Goal: Check status: Check status

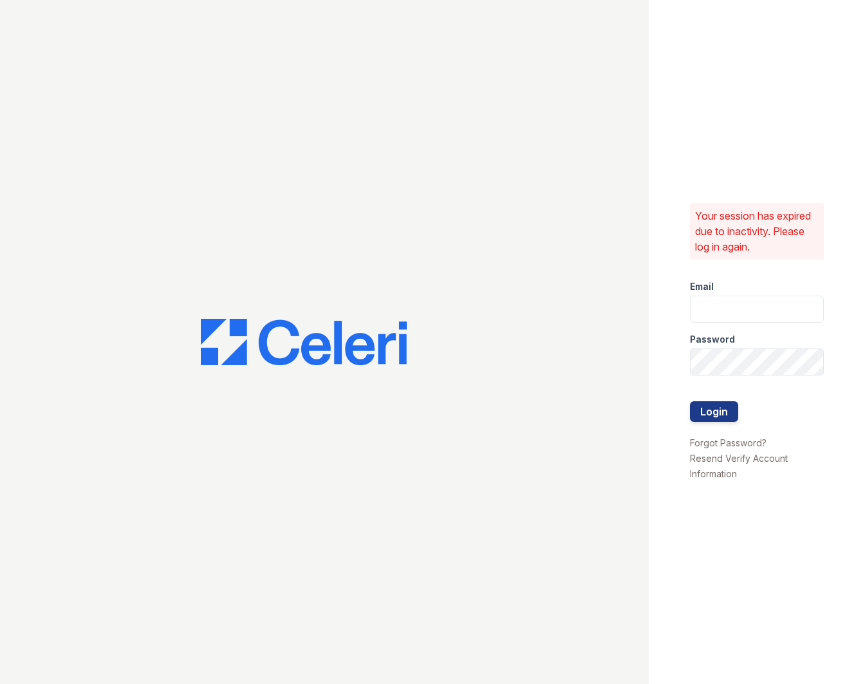
click at [395, 243] on div at bounding box center [324, 342] width 649 height 684
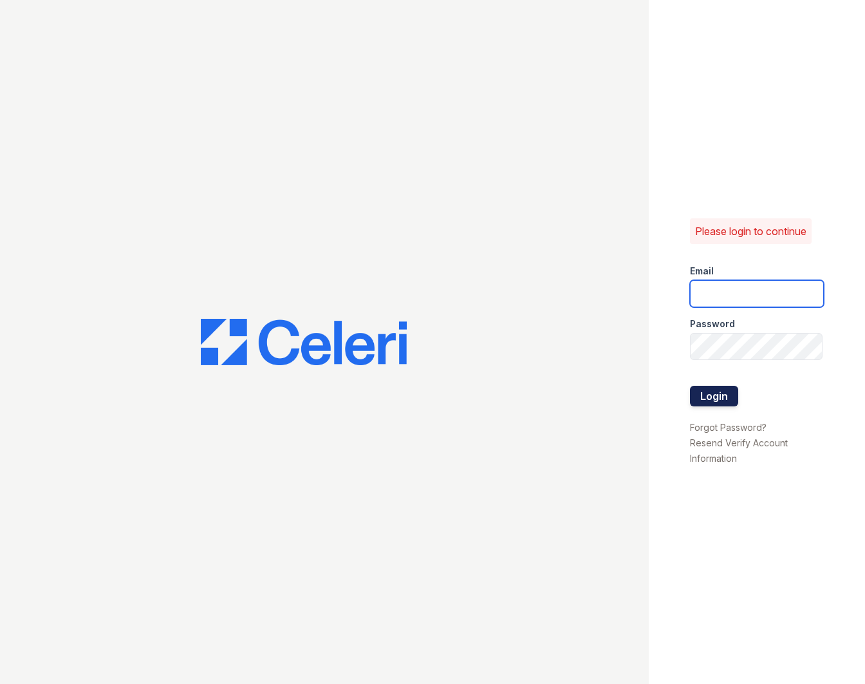
type input "apps2@av1m.com"
click at [700, 393] on button "Login" at bounding box center [714, 396] width 48 height 21
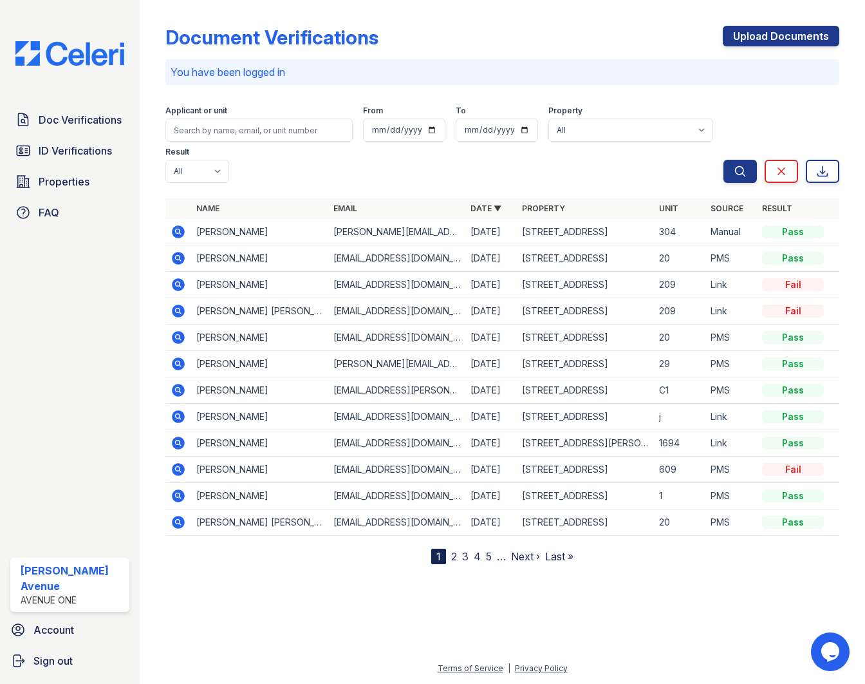
click at [179, 225] on icon at bounding box center [178, 231] width 13 height 13
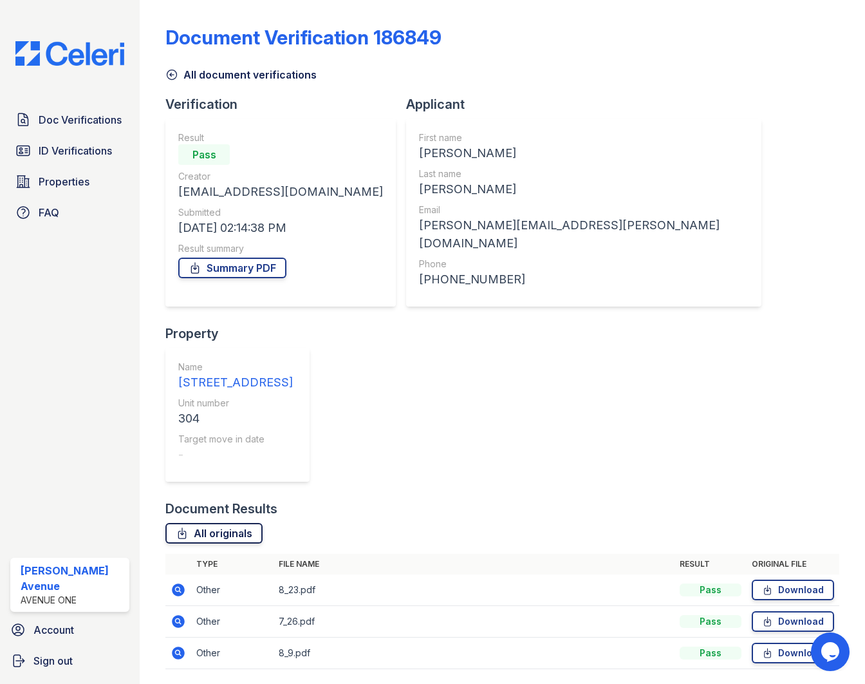
click at [228, 523] on link "All originals" at bounding box center [213, 533] width 97 height 21
click at [220, 523] on link "All originals" at bounding box center [213, 533] width 97 height 21
click at [239, 270] on link "Summary PDF" at bounding box center [232, 267] width 108 height 21
click at [58, 217] on span "FAQ" at bounding box center [49, 212] width 21 height 15
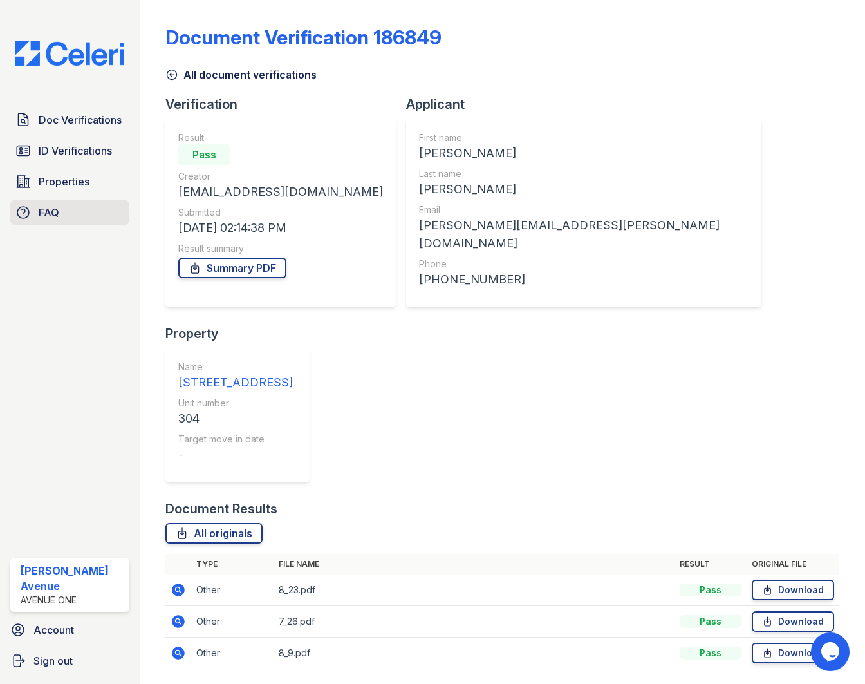
click at [62, 218] on link "FAQ" at bounding box center [69, 213] width 119 height 26
click at [84, 161] on link "ID Verifications" at bounding box center [69, 151] width 119 height 26
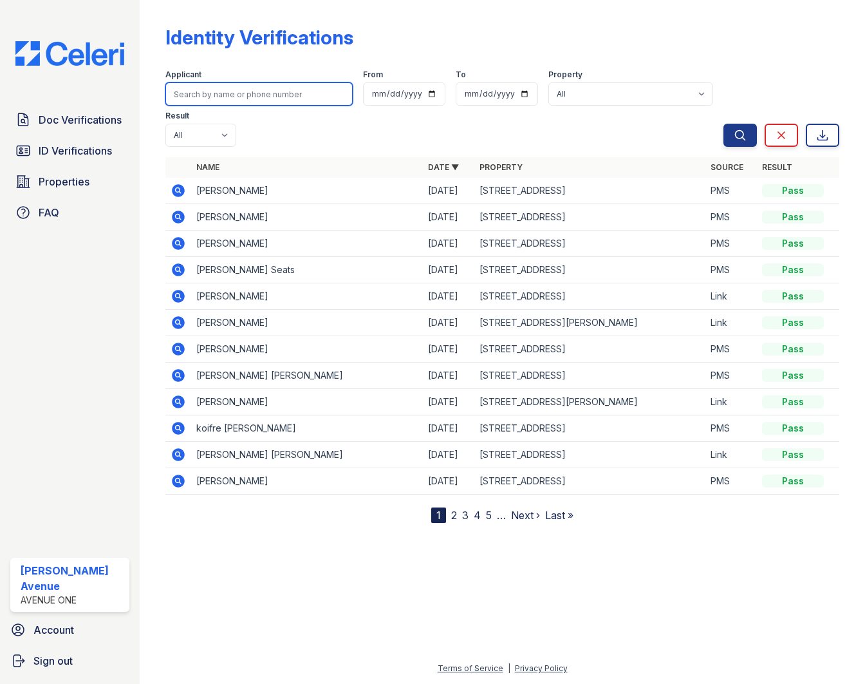
click at [241, 91] on input "search" at bounding box center [258, 93] width 187 height 23
type input "andr"
click at [723, 124] on button "Search" at bounding box center [739, 135] width 33 height 23
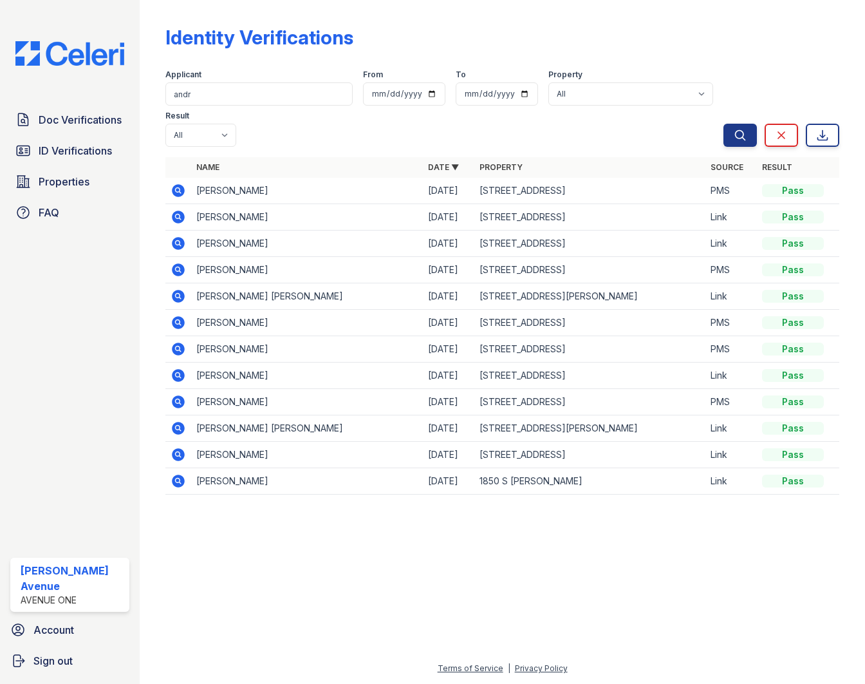
click at [182, 210] on icon at bounding box center [178, 216] width 13 height 13
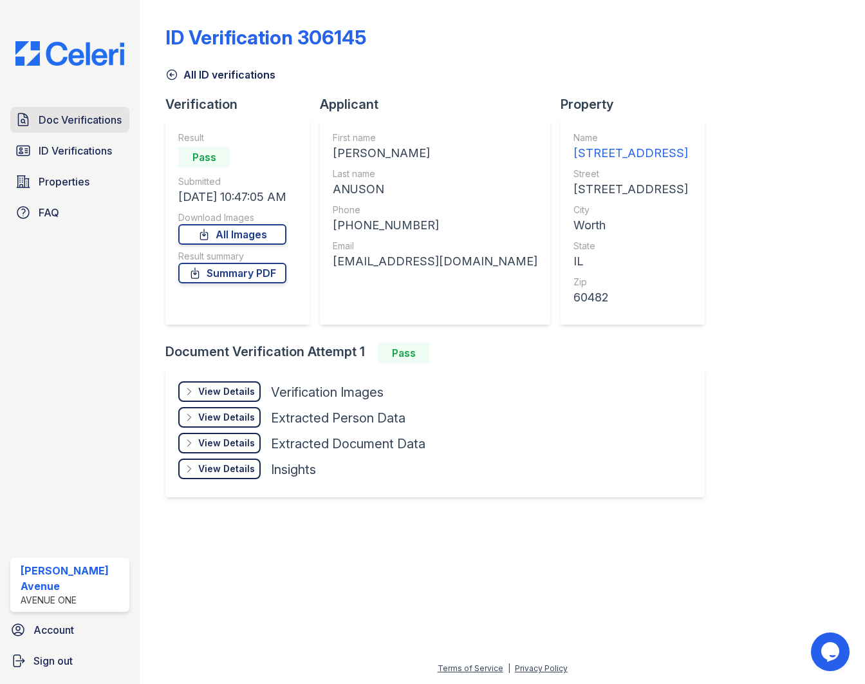
click at [81, 123] on span "Doc Verifications" at bounding box center [80, 119] width 83 height 15
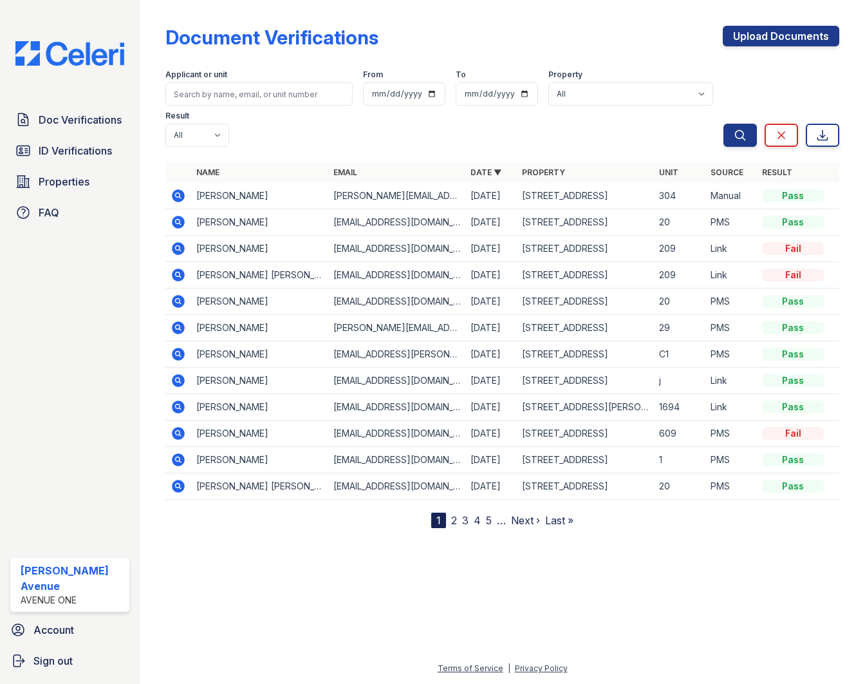
click at [182, 268] on icon at bounding box center [178, 274] width 13 height 13
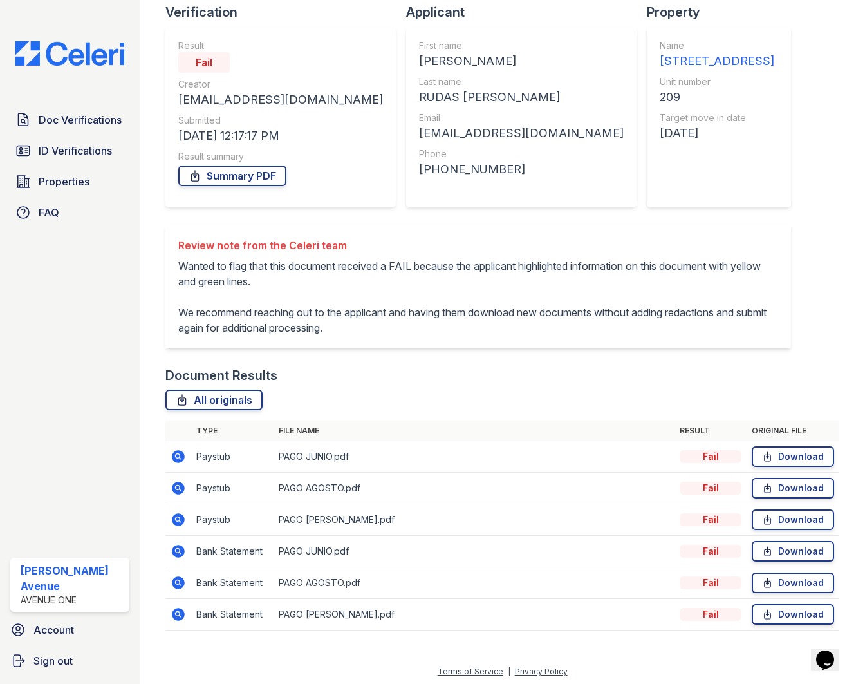
scroll to position [95, 0]
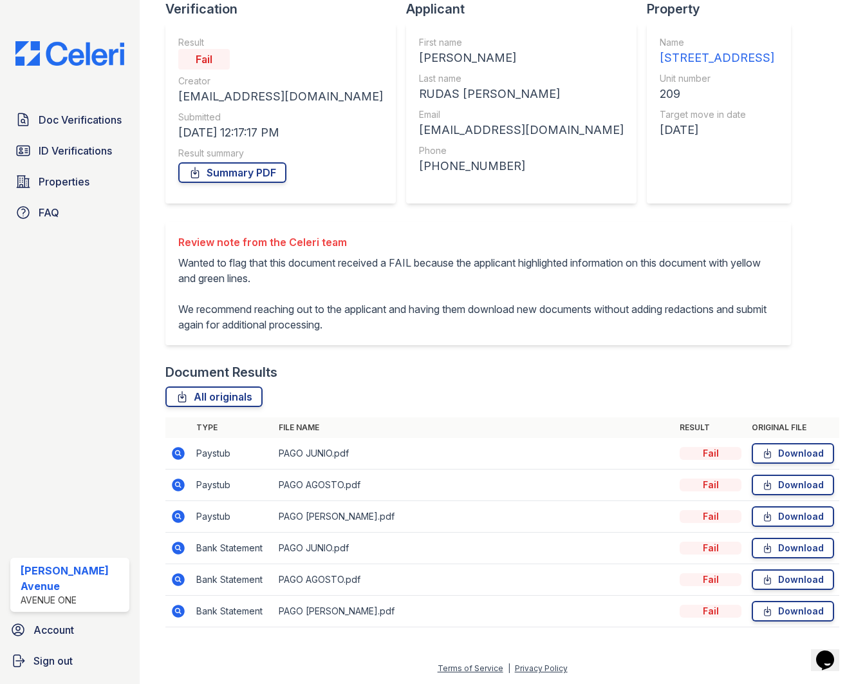
click at [178, 455] on icon at bounding box center [178, 453] width 13 height 13
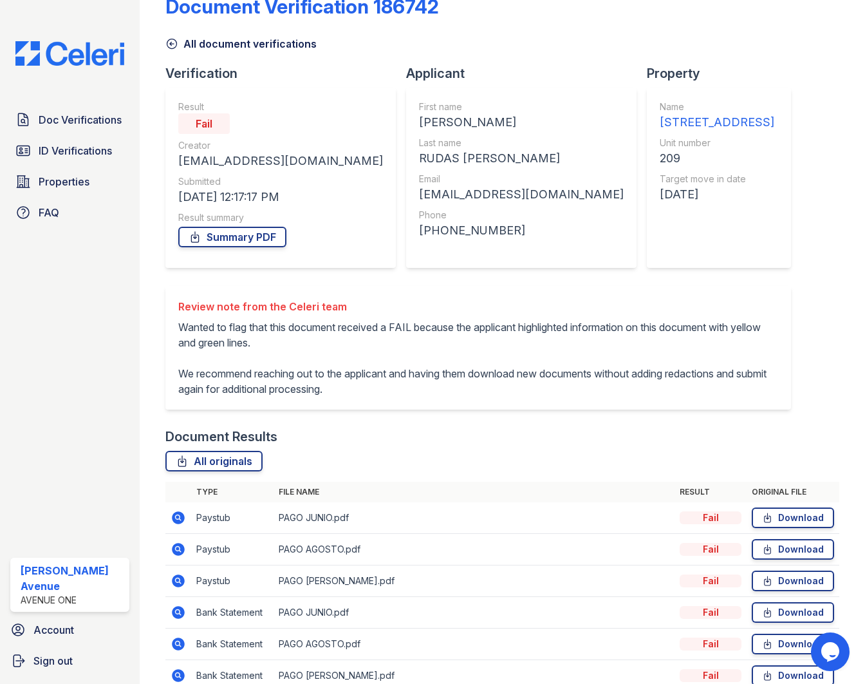
scroll to position [95, 0]
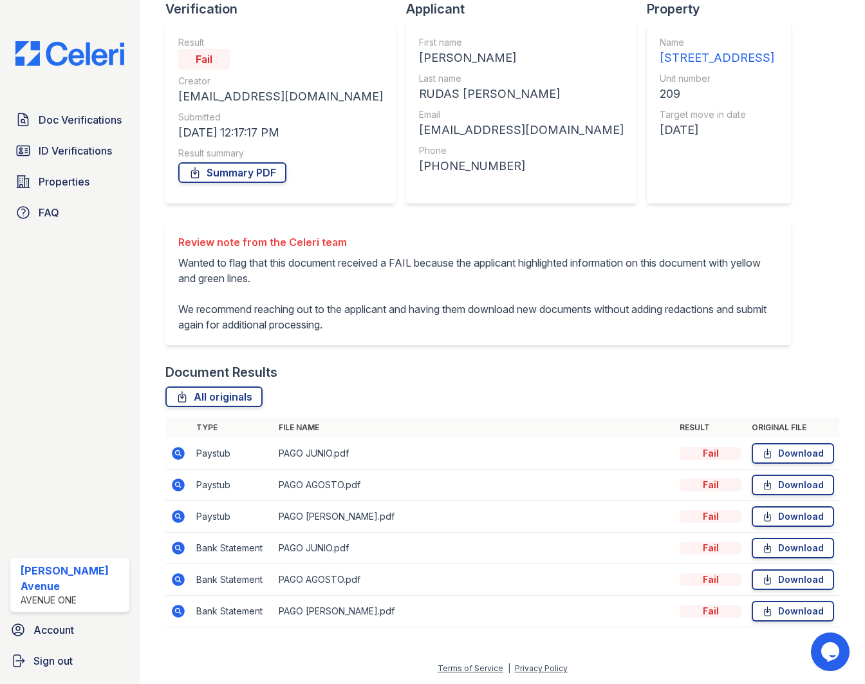
click at [180, 547] on icon at bounding box center [178, 547] width 13 height 13
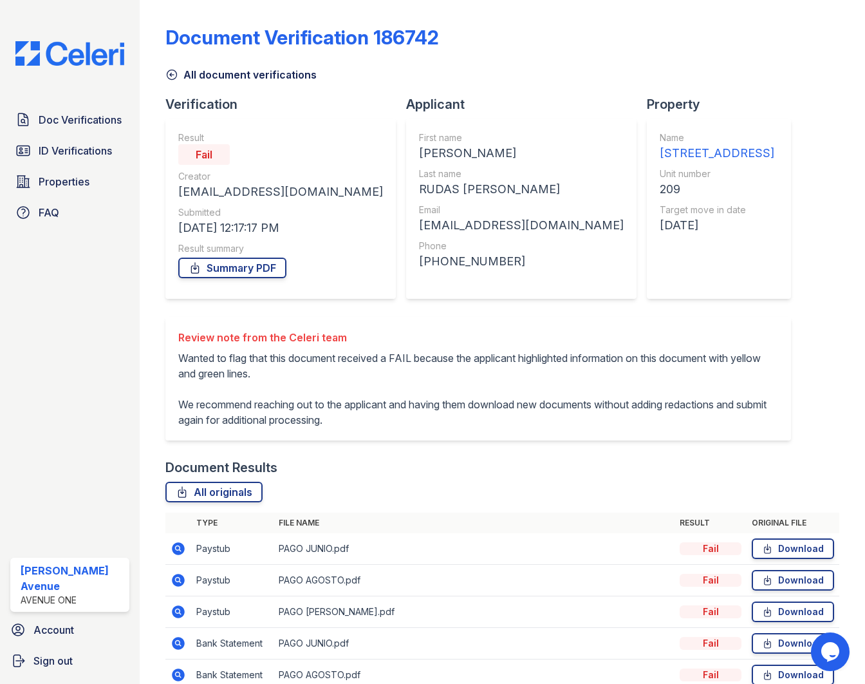
scroll to position [95, 0]
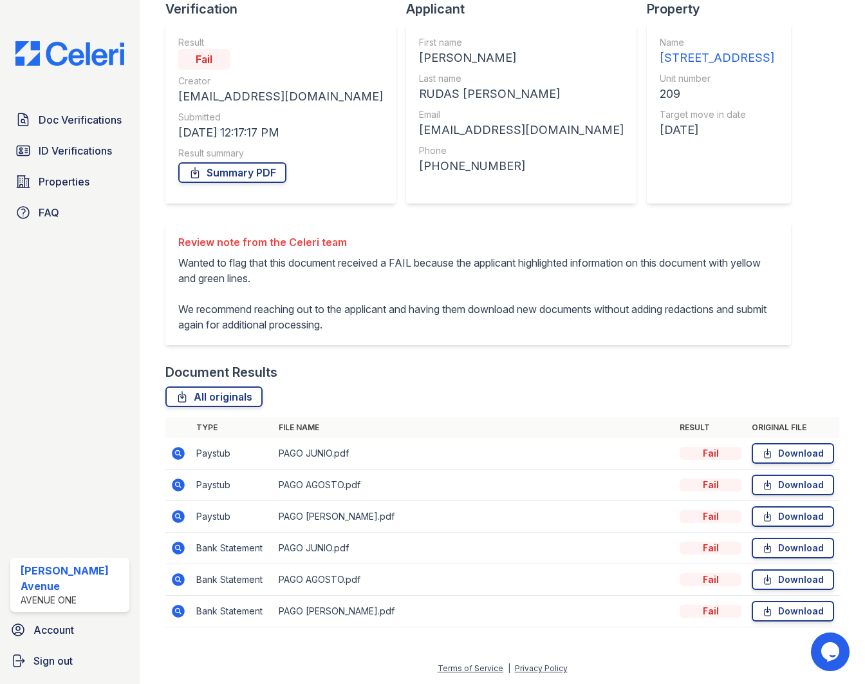
click at [178, 518] on icon at bounding box center [178, 515] width 15 height 15
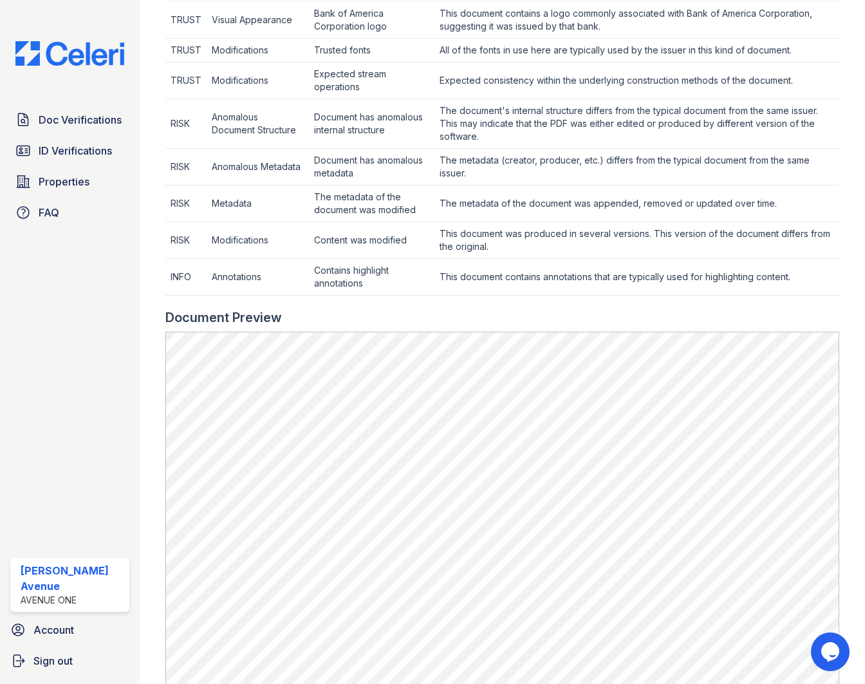
scroll to position [592, 0]
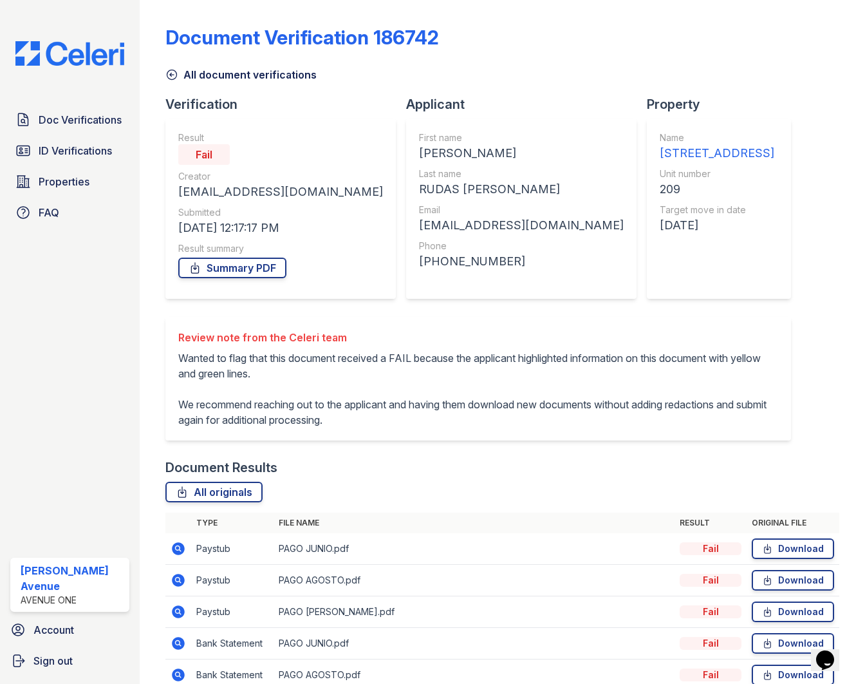
scroll to position [95, 0]
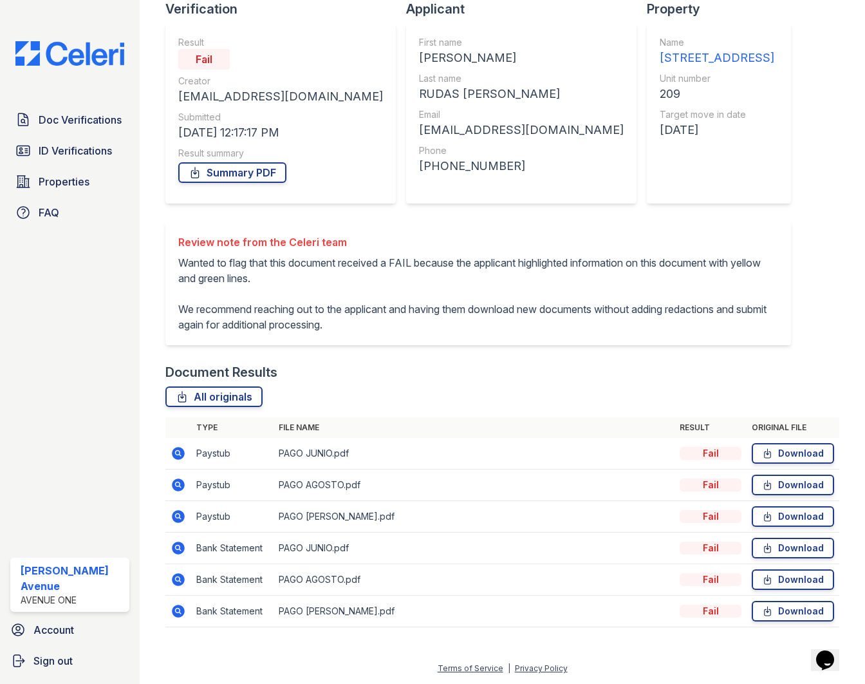
click at [178, 614] on icon at bounding box center [178, 610] width 13 height 13
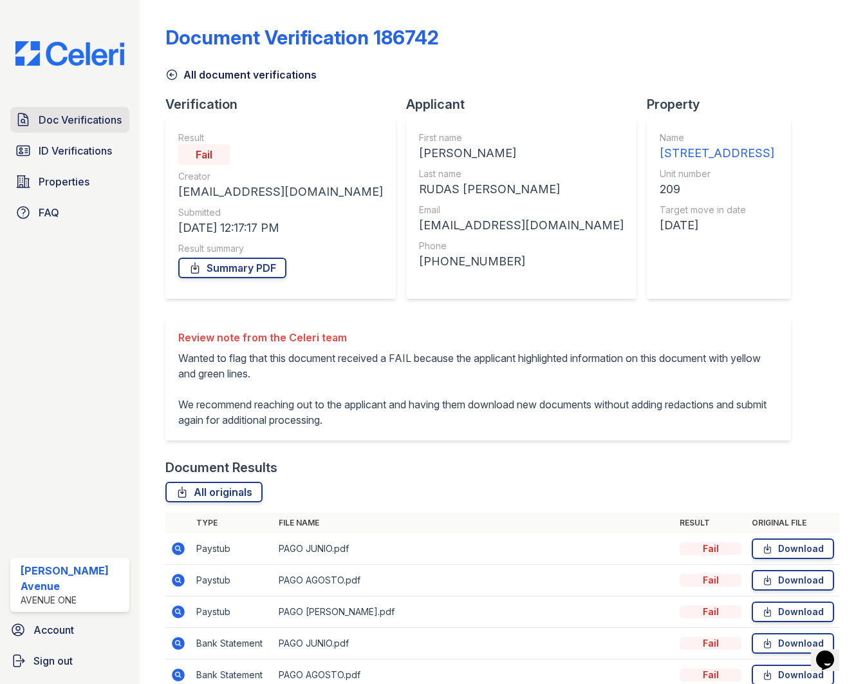
click at [71, 125] on span "Doc Verifications" at bounding box center [80, 119] width 83 height 15
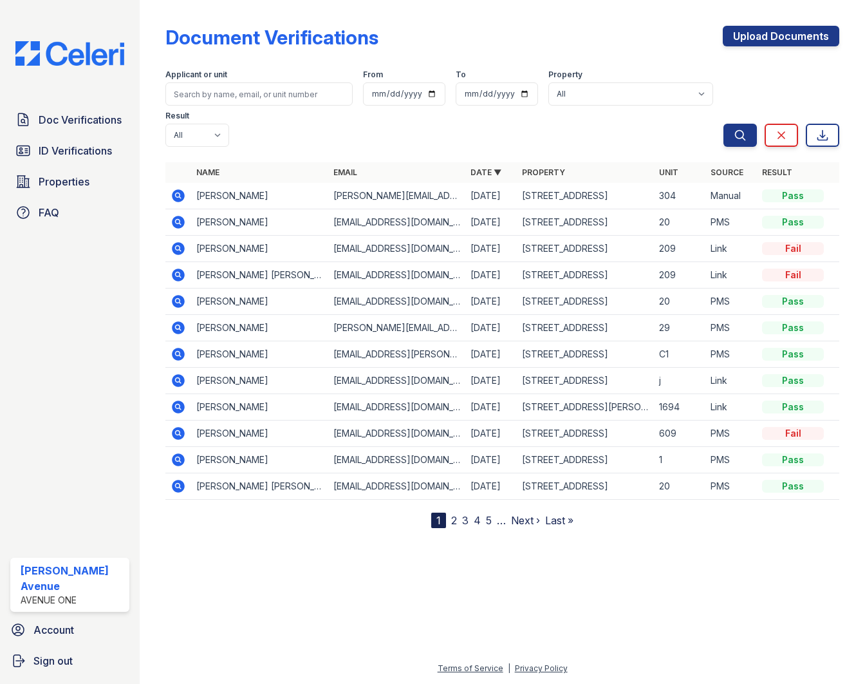
click at [180, 241] on icon at bounding box center [178, 248] width 15 height 15
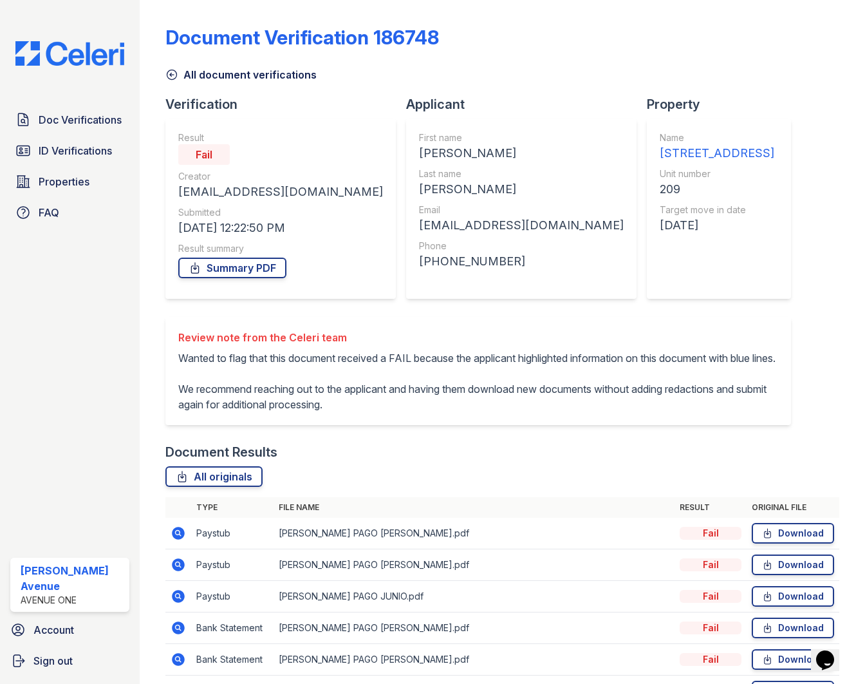
scroll to position [95, 0]
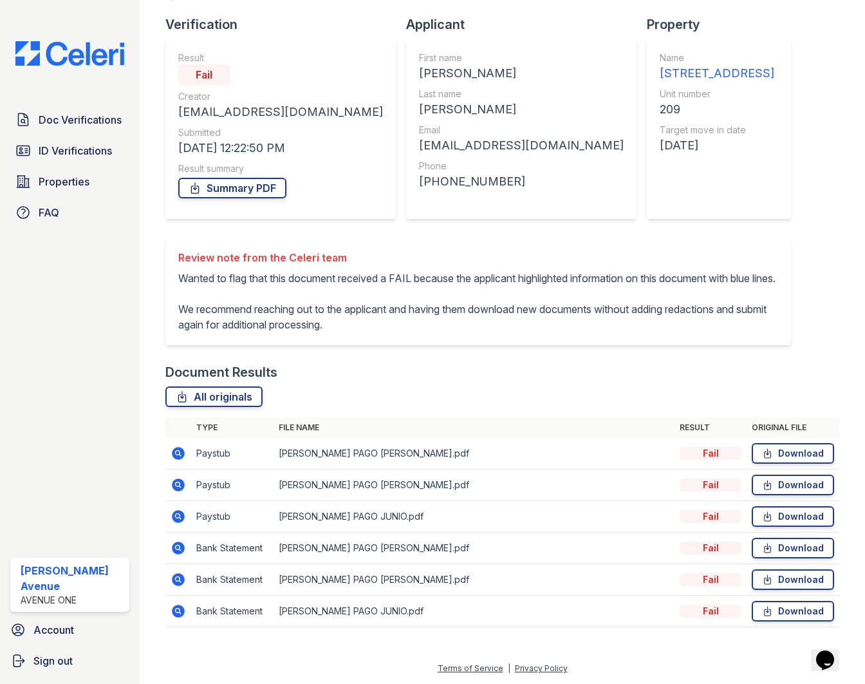
click at [182, 514] on icon at bounding box center [178, 516] width 13 height 13
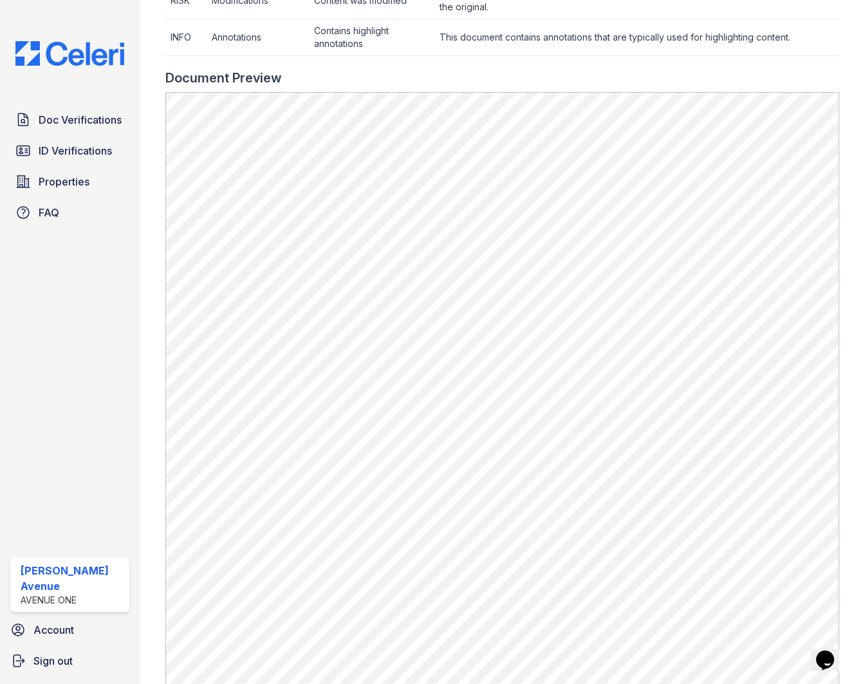
scroll to position [873, 0]
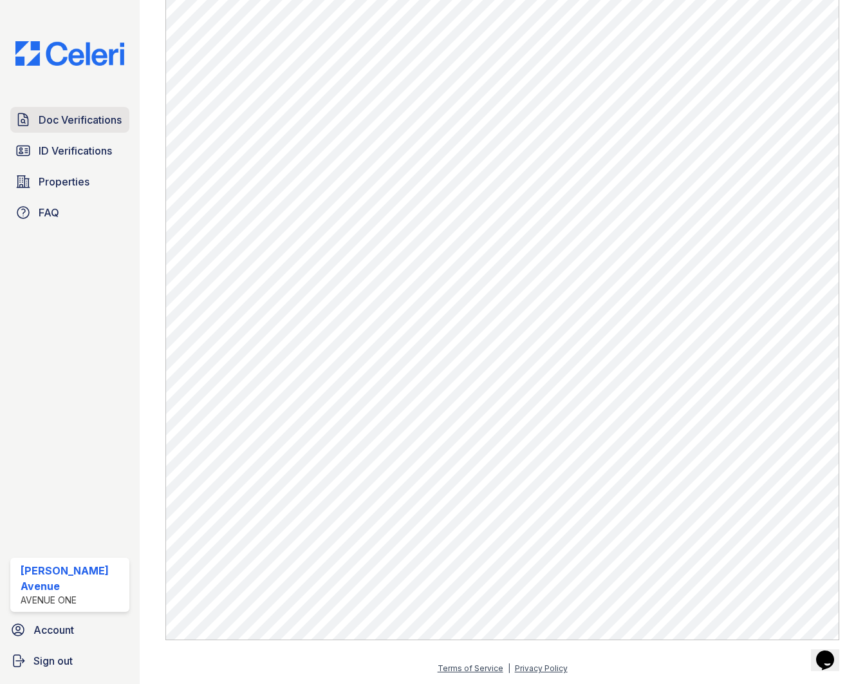
click at [61, 120] on span "Doc Verifications" at bounding box center [80, 119] width 83 height 15
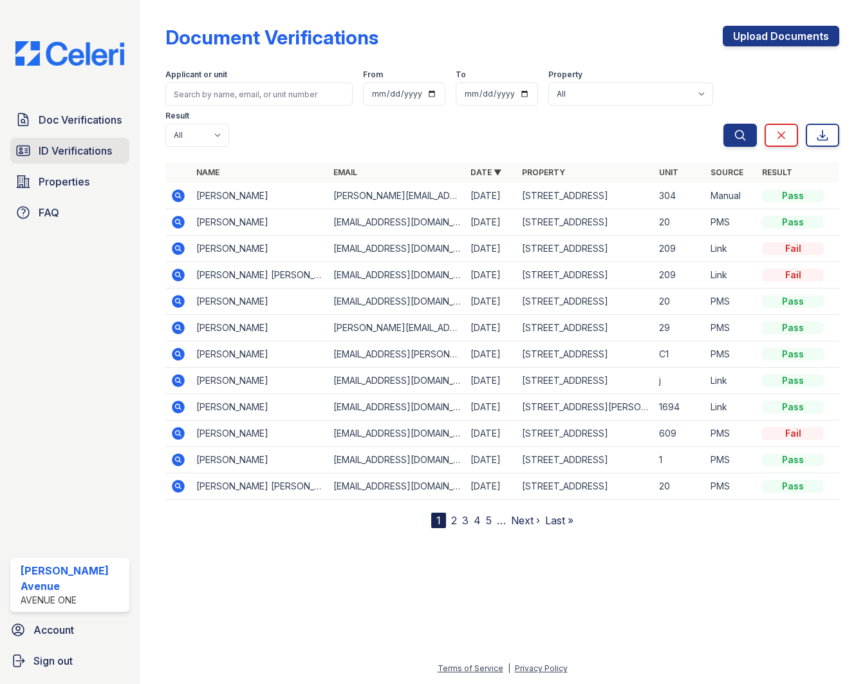
click at [48, 153] on span "ID Verifications" at bounding box center [75, 150] width 73 height 15
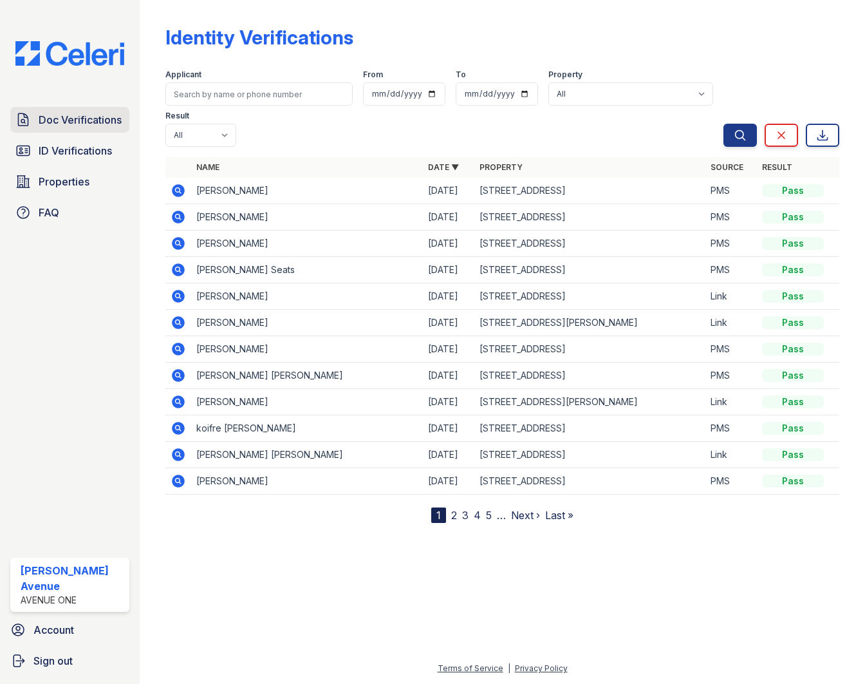
click at [85, 117] on span "Doc Verifications" at bounding box center [80, 119] width 83 height 15
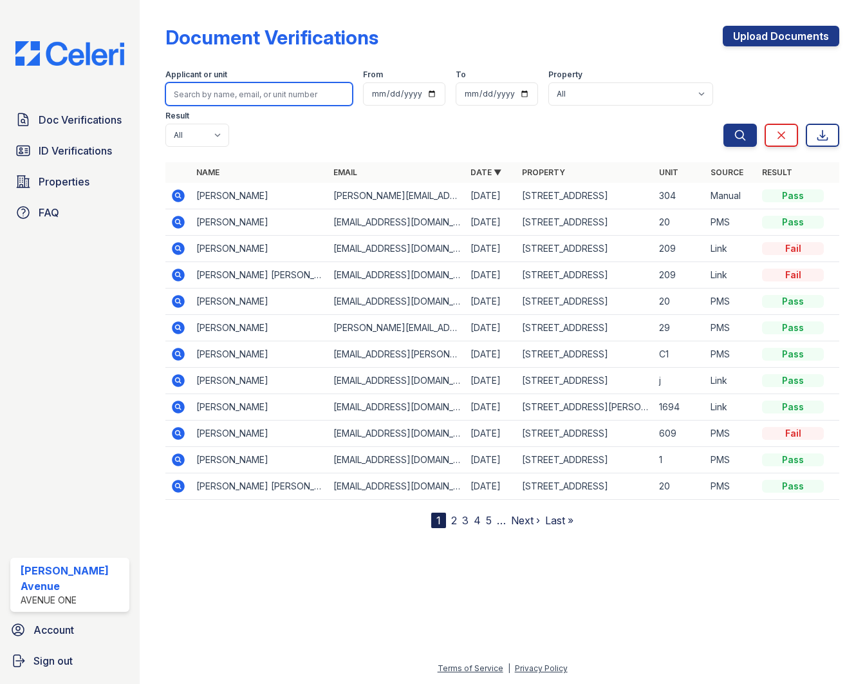
click at [232, 97] on input "search" at bounding box center [258, 93] width 187 height 23
type input "[PERSON_NAME]"
click at [723, 124] on button "Search" at bounding box center [739, 135] width 33 height 23
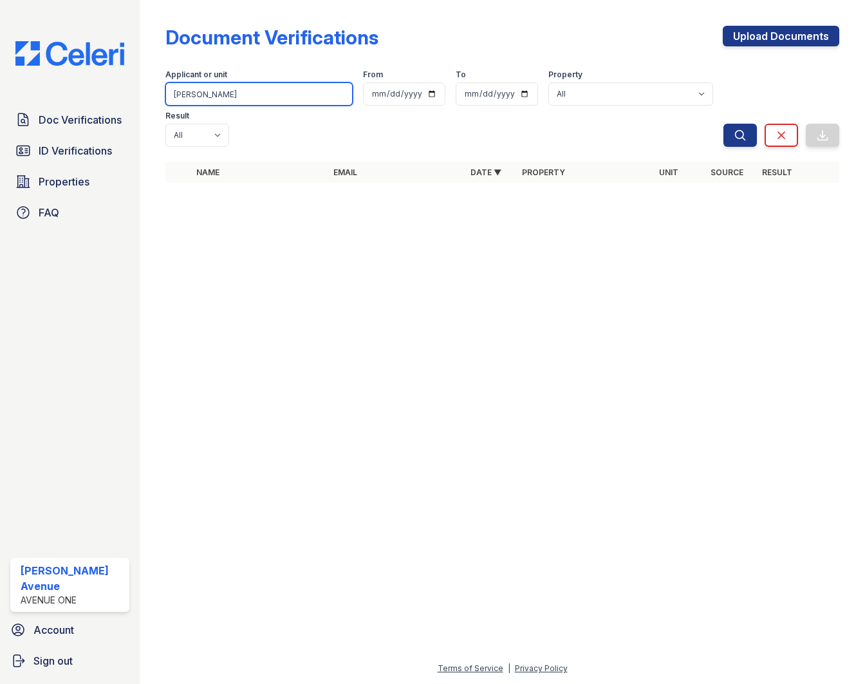
drag, startPoint x: 210, startPoint y: 95, endPoint x: 190, endPoint y: 95, distance: 20.0
click at [190, 95] on input "[PERSON_NAME]" at bounding box center [258, 93] width 187 height 23
